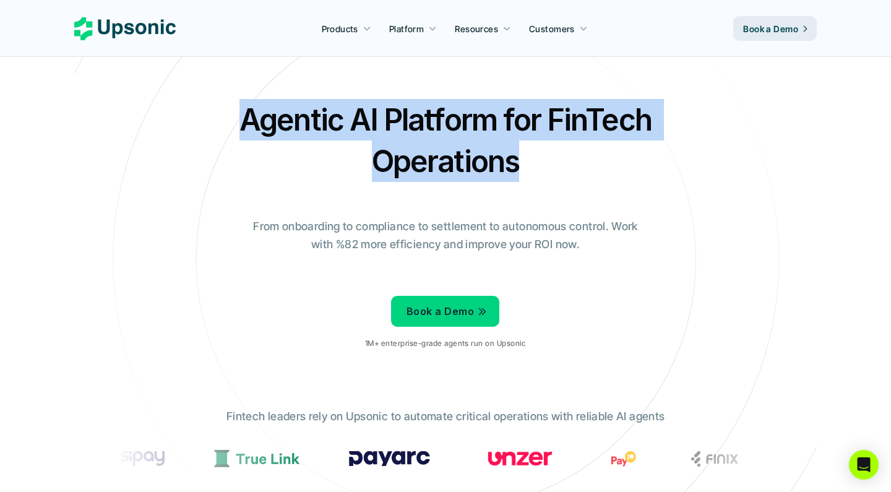
drag, startPoint x: 437, startPoint y: 192, endPoint x: 411, endPoint y: 79, distance: 115.7
click at [411, 79] on section "Agentic AI Platform for FinTech Operations From onboarding to compliance to set…" at bounding box center [445, 250] width 742 height 501
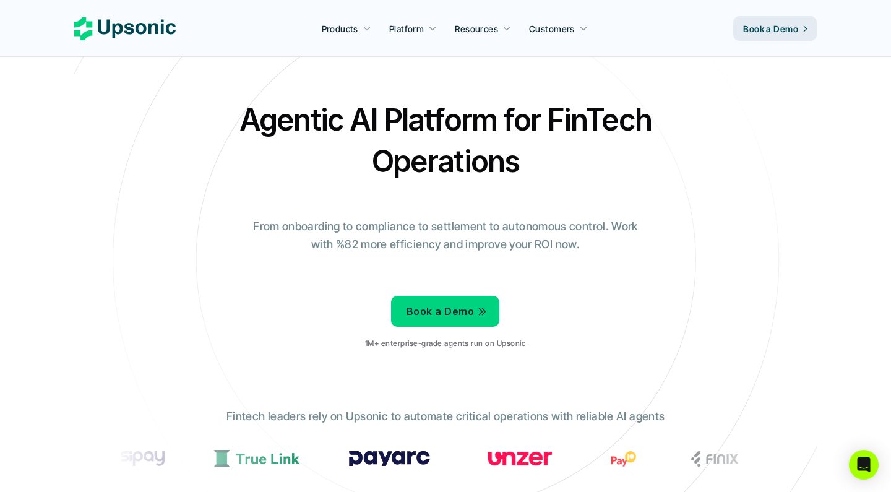
click at [404, 94] on icon at bounding box center [445, 259] width 831 height 831
click at [690, 137] on div "Agentic AI Platform for FinTech Operations From onboarding to compliance to set…" at bounding box center [446, 229] width 724 height 260
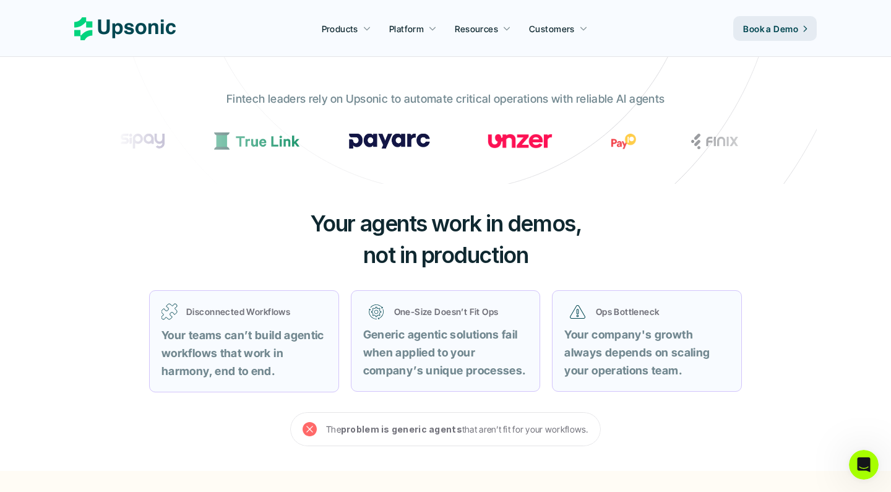
scroll to position [262, 0]
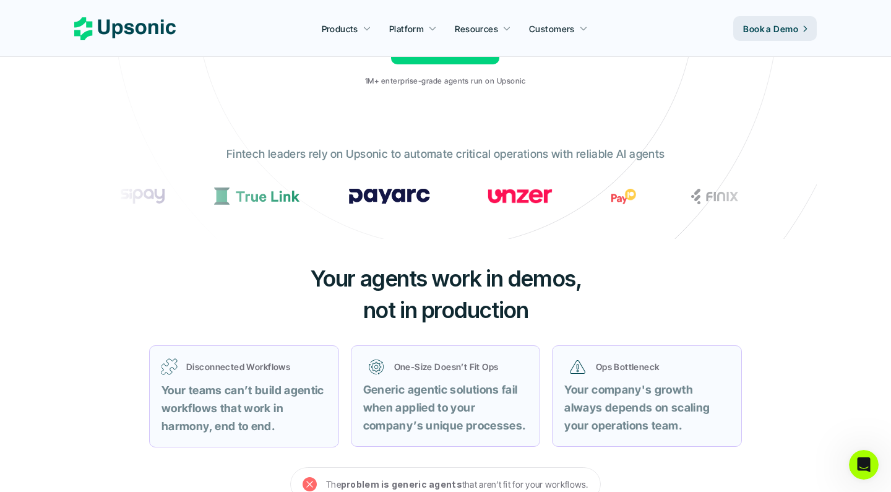
drag, startPoint x: 447, startPoint y: 202, endPoint x: 563, endPoint y: 194, distance: 116.0
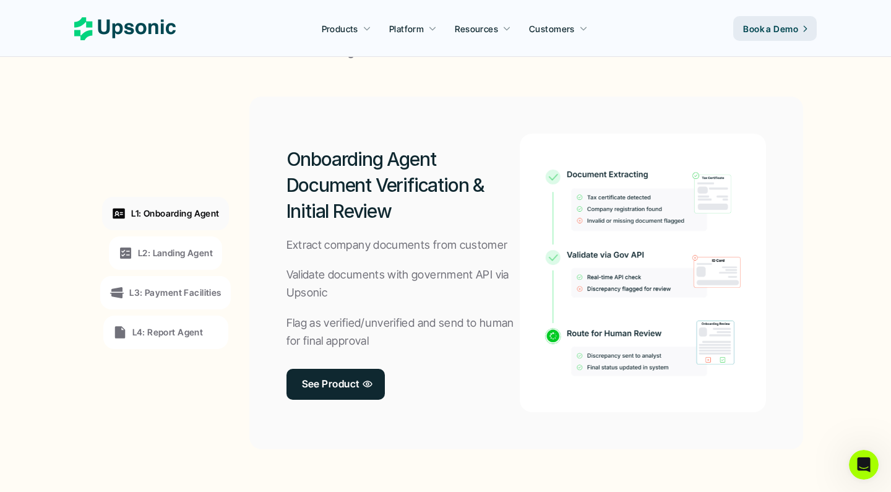
scroll to position [909, 0]
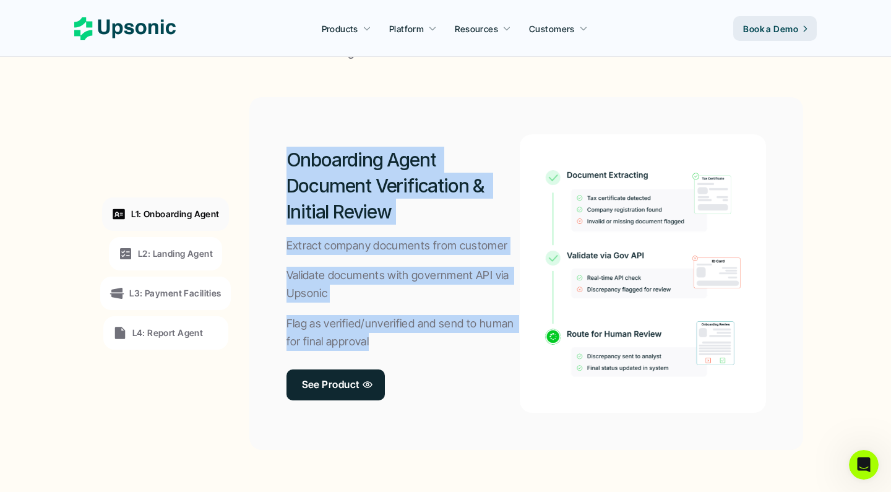
drag, startPoint x: 293, startPoint y: 155, endPoint x: 417, endPoint y: 351, distance: 232.7
click at [417, 351] on div "Onboarding Agent Document Verification & Initial Review Extract company documen…" at bounding box center [403, 273] width 234 height 278
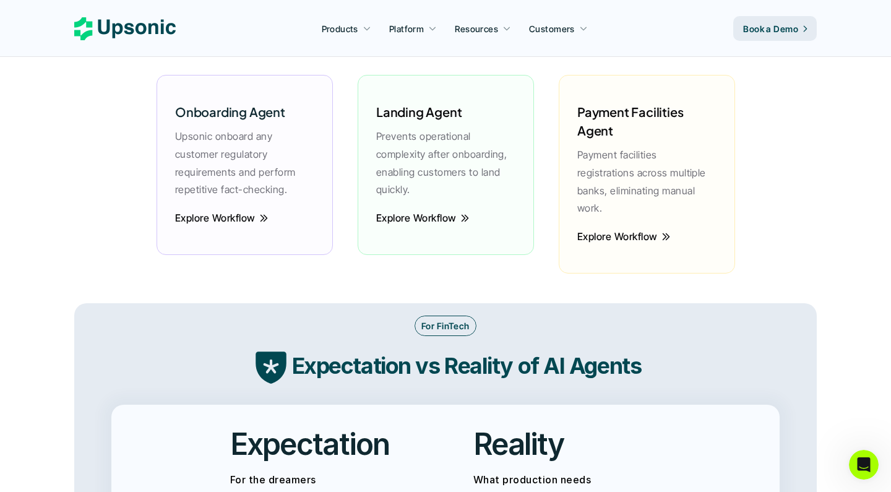
scroll to position [1769, 0]
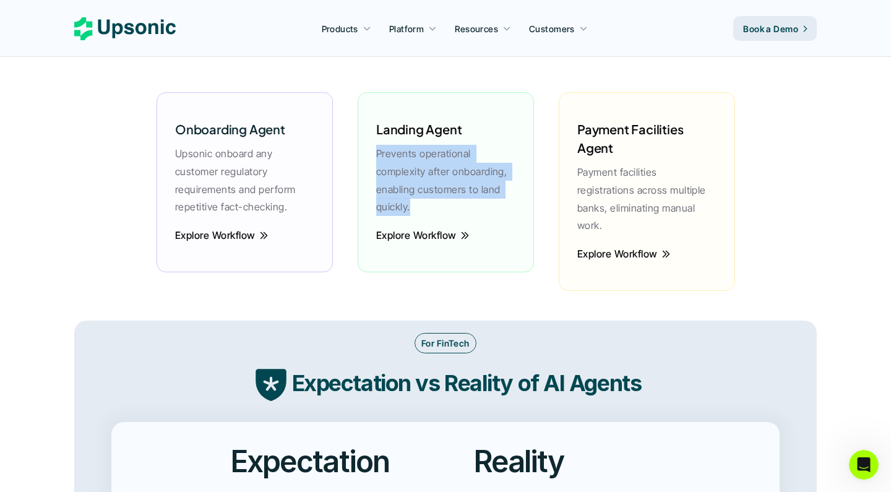
drag, startPoint x: 368, startPoint y: 137, endPoint x: 422, endPoint y: 201, distance: 83.4
click at [422, 201] on div "Landing Agent Prevents operational complexity after onboarding, enabling custom…" at bounding box center [446, 182] width 176 height 180
click at [422, 201] on p "Prevents operational complexity after onboarding, enabling customers to land qu…" at bounding box center [445, 180] width 139 height 71
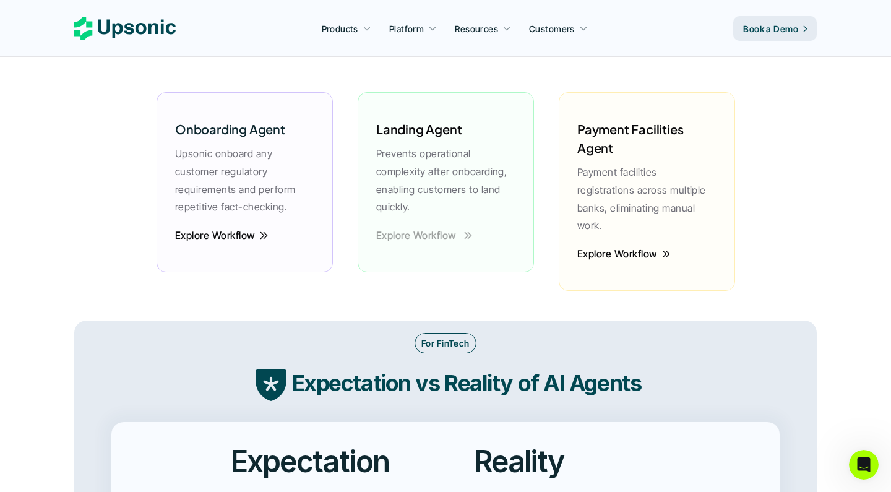
click at [411, 230] on p "Explore Workflow" at bounding box center [416, 235] width 80 height 18
